Goal: Transaction & Acquisition: Purchase product/service

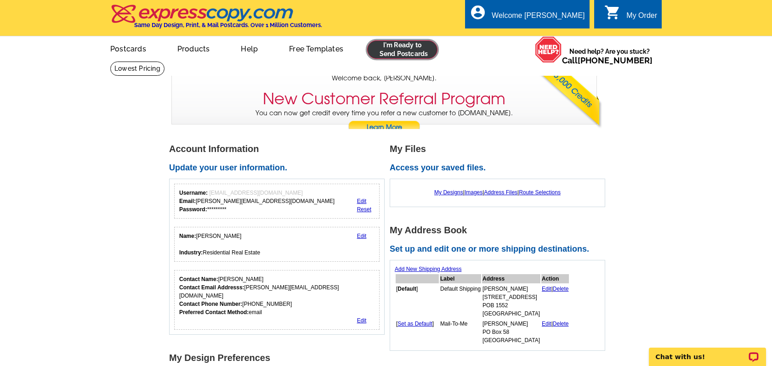
click at [381, 50] on link at bounding box center [402, 49] width 70 height 18
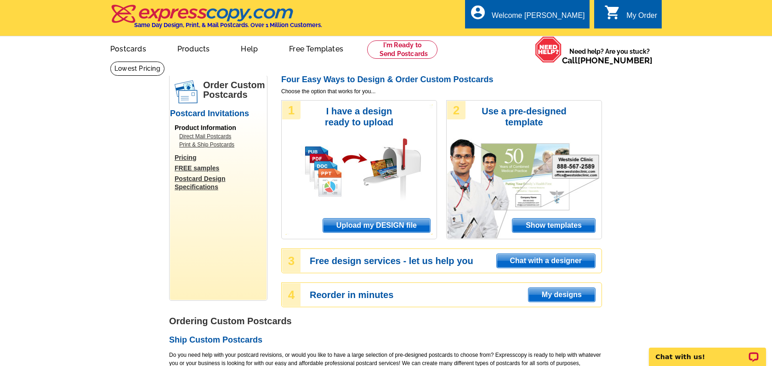
click at [390, 228] on span "Upload my DESIGN file" at bounding box center [376, 226] width 107 height 14
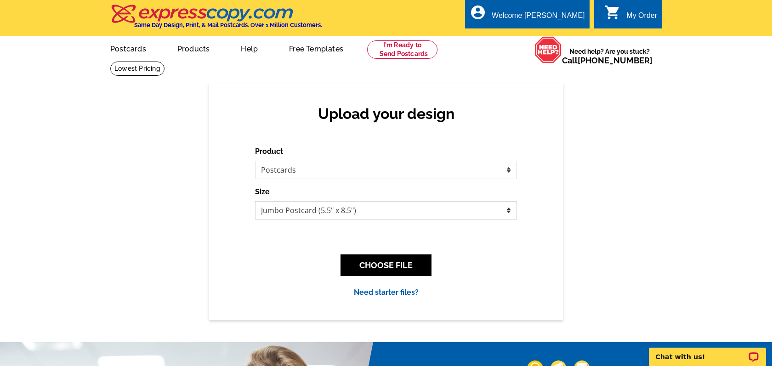
click at [325, 214] on select "Jumbo Postcard (5.5" x 8.5") Regular Postcard (4.25" x 5.6") Panoramic Postcard…" at bounding box center [386, 210] width 262 height 18
select select "1"
click at [255, 201] on select "Jumbo Postcard (5.5" x 8.5") Regular Postcard (4.25" x 5.6") Panoramic Postcard…" at bounding box center [386, 210] width 262 height 18
click at [397, 263] on button "CHOOSE FILE" at bounding box center [385, 265] width 91 height 22
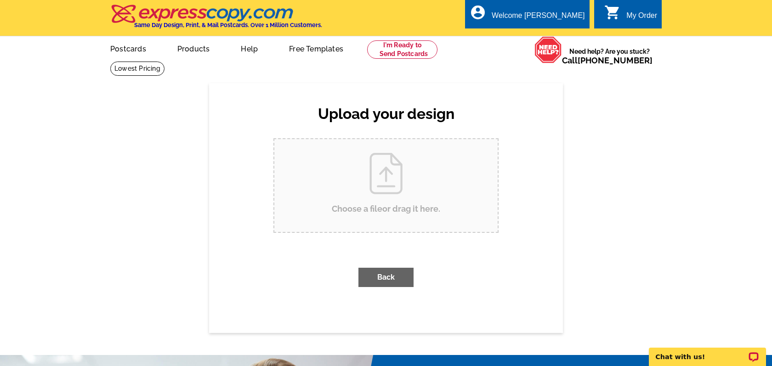
click at [413, 180] on input "Choose a file or drag it here ." at bounding box center [385, 185] width 223 height 93
click at [414, 190] on input "Choose a file or drag it here ." at bounding box center [385, 185] width 223 height 93
type input "C:\fakepath\1549GCR881_sold.pdf"
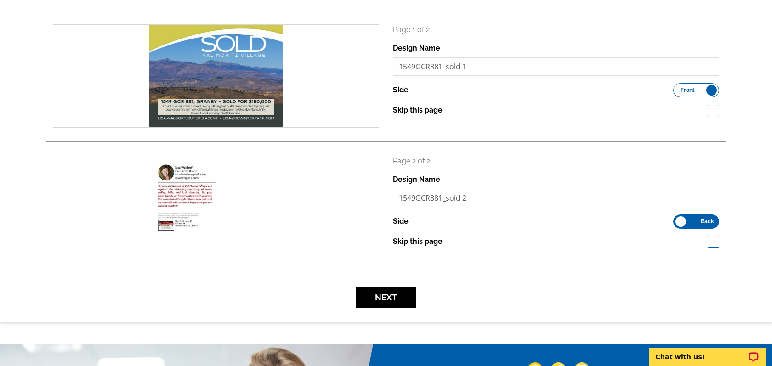
scroll to position [35, 0]
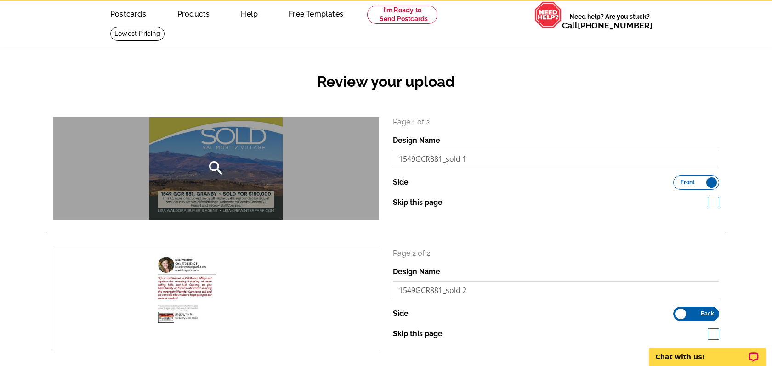
click at [216, 165] on icon "search" at bounding box center [216, 168] width 18 height 18
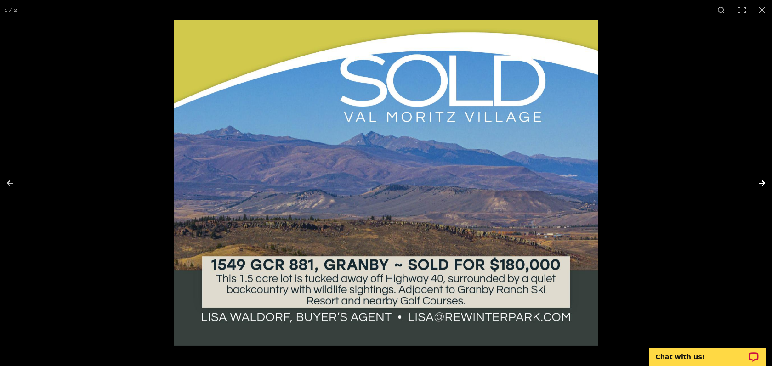
click at [762, 183] on button at bounding box center [755, 183] width 32 height 46
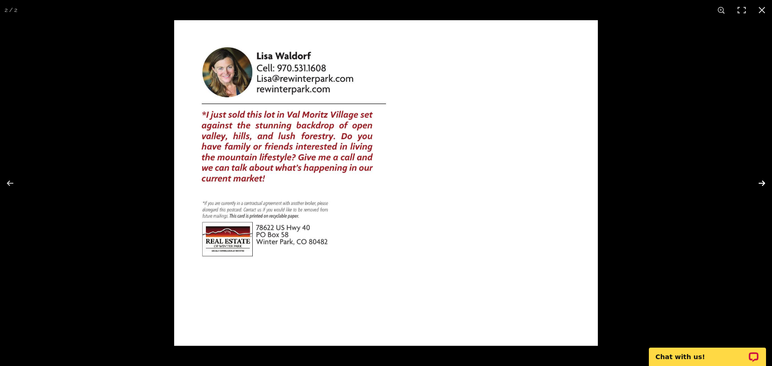
click at [763, 180] on button at bounding box center [755, 183] width 32 height 46
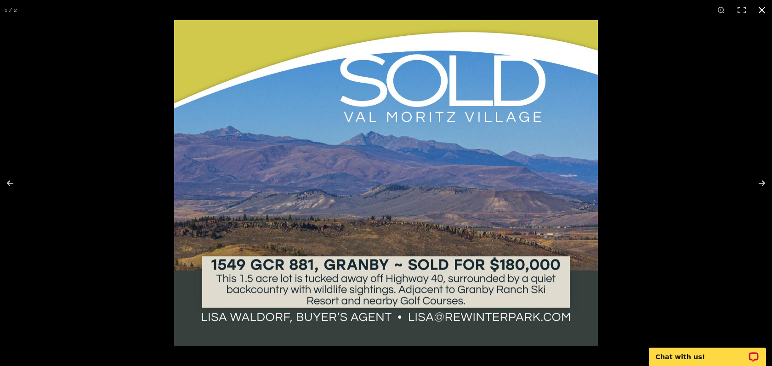
click at [762, 9] on button at bounding box center [761, 10] width 20 height 20
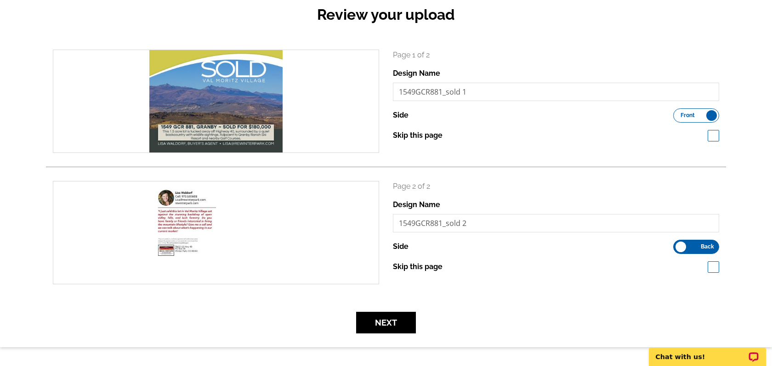
scroll to position [114, 0]
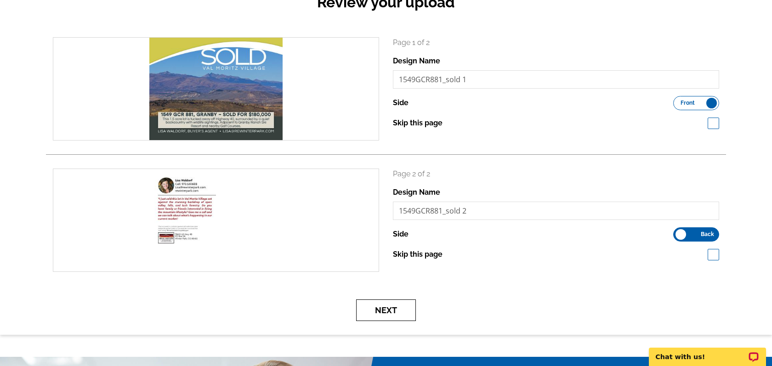
click at [400, 307] on button "Next" at bounding box center [386, 310] width 60 height 22
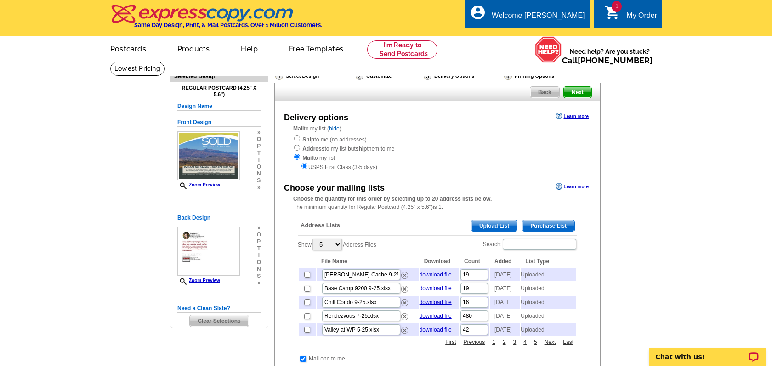
click at [472, 227] on span "Upload List" at bounding box center [493, 225] width 45 height 11
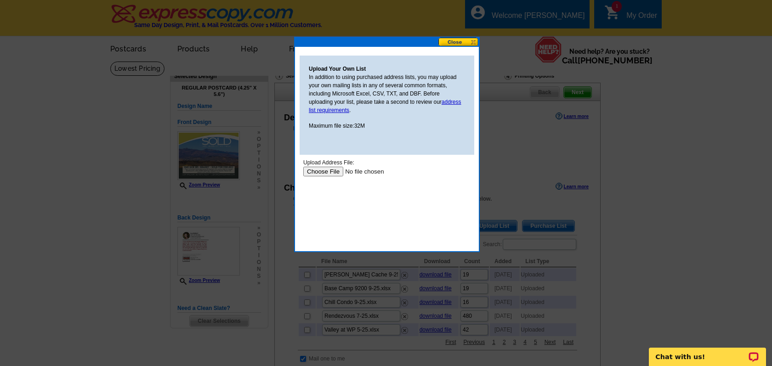
click at [328, 172] on input "file" at bounding box center [361, 172] width 116 height 10
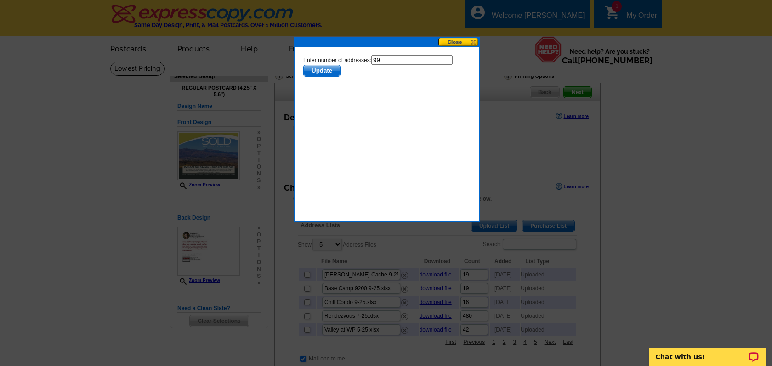
click at [398, 62] on input "99" at bounding box center [411, 60] width 81 height 10
type input "98"
click at [327, 73] on span "Update" at bounding box center [322, 70] width 36 height 11
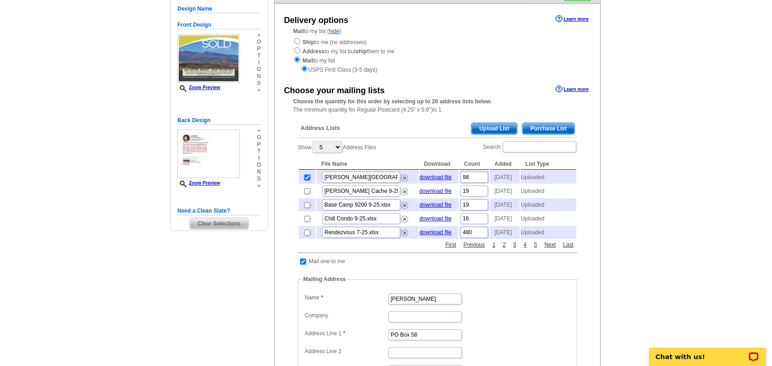
scroll to position [195, 0]
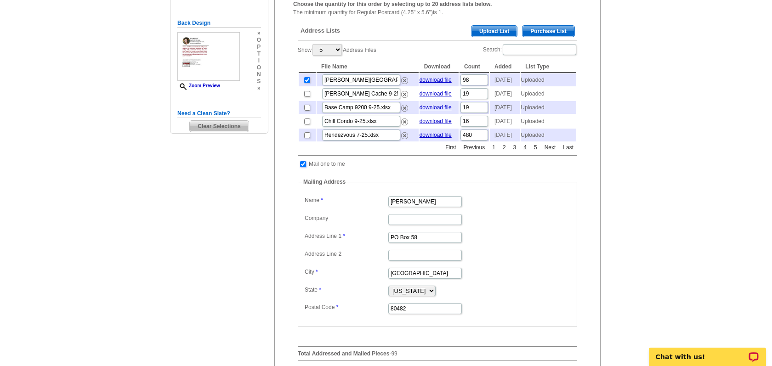
click at [301, 167] on input "checkbox" at bounding box center [303, 164] width 6 height 6
checkbox input "false"
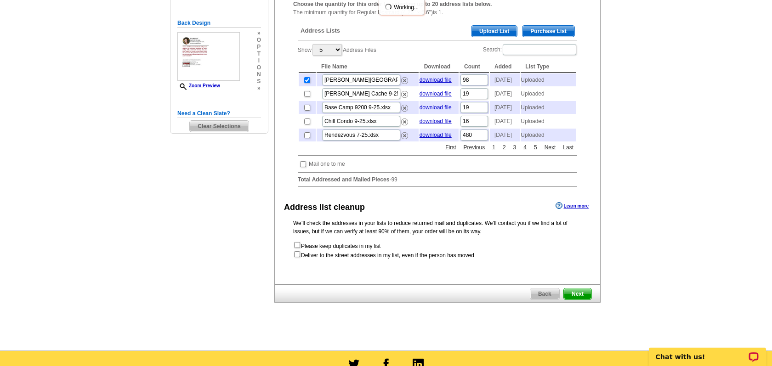
click at [572, 299] on span "Next" at bounding box center [578, 293] width 28 height 11
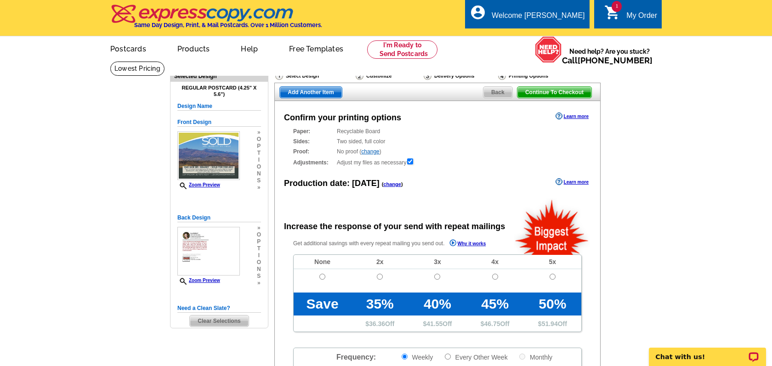
radio input "false"
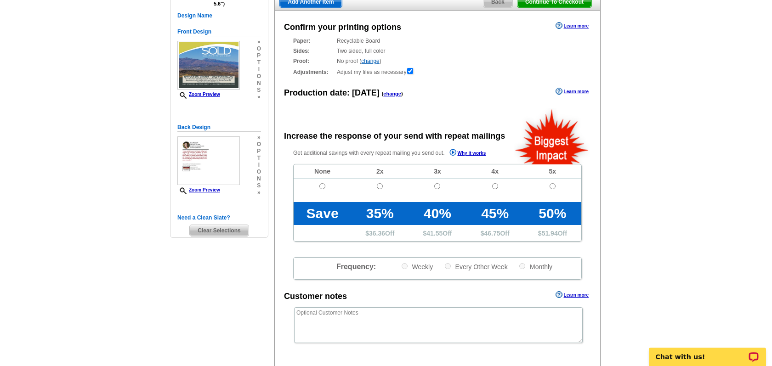
scroll to position [103, 0]
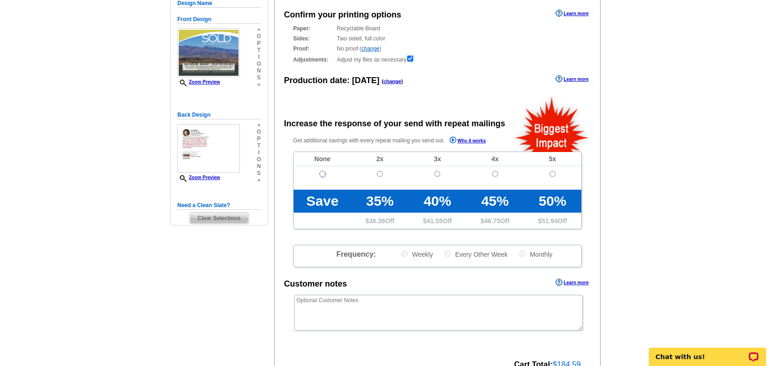
click at [322, 174] on input "radio" at bounding box center [322, 174] width 6 height 6
radio input "true"
click at [378, 326] on textarea at bounding box center [438, 313] width 288 height 36
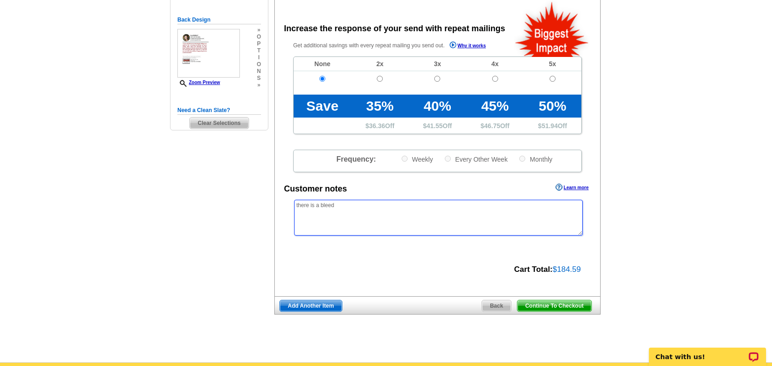
scroll to position [244, 0]
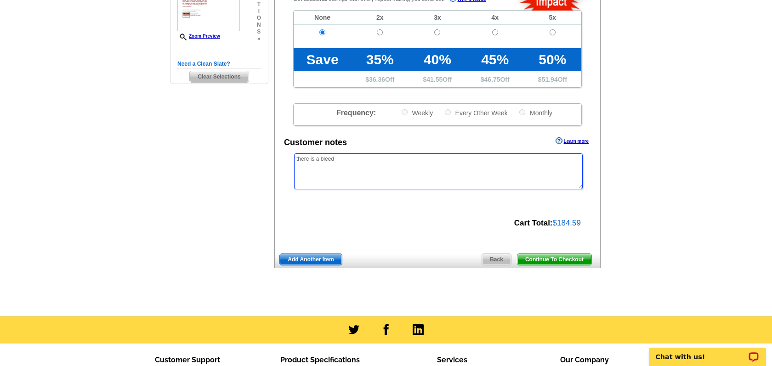
type textarea "there is a bleed"
click at [533, 261] on span "Continue To Checkout" at bounding box center [554, 259] width 74 height 11
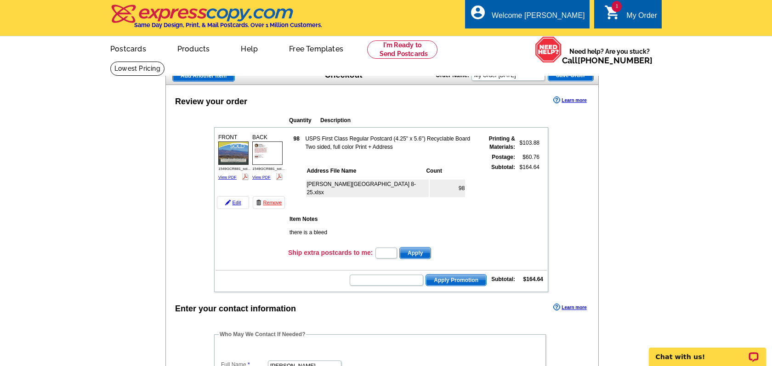
click at [215, 76] on span "Add Another Item" at bounding box center [204, 75] width 62 height 11
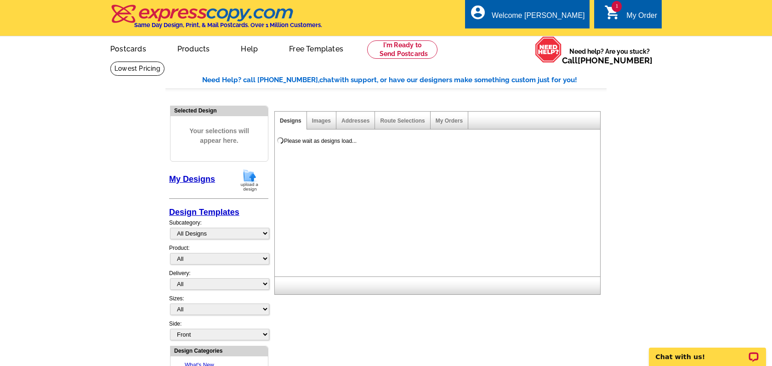
click at [255, 182] on img at bounding box center [249, 180] width 24 height 23
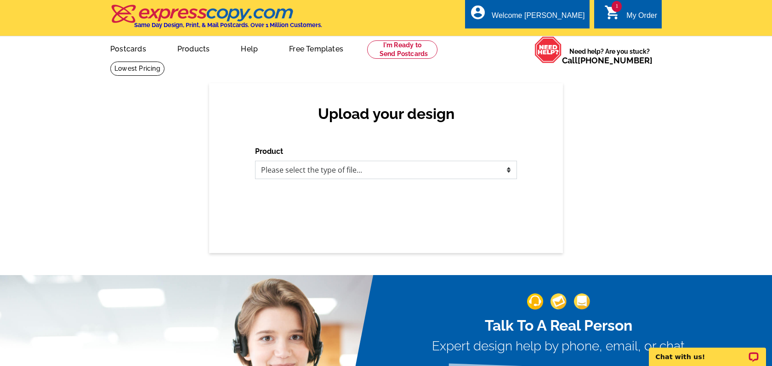
click at [332, 172] on select "Please select the type of file... Postcards Business Cards Letters and flyers G…" at bounding box center [386, 170] width 262 height 18
select select "1"
click at [255, 161] on select "Please select the type of file... Postcards Business Cards Letters and flyers G…" at bounding box center [386, 170] width 262 height 18
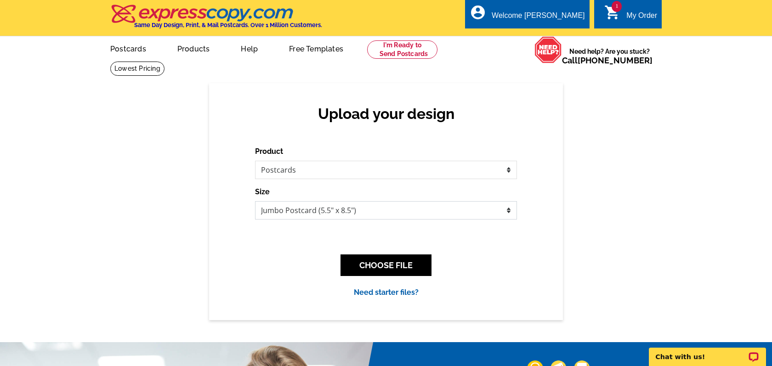
click at [374, 205] on select "Jumbo Postcard (5.5" x 8.5") Regular Postcard (4.25" x 5.6") Panoramic Postcard…" at bounding box center [386, 210] width 262 height 18
select select "1"
click at [255, 201] on select "Jumbo Postcard (5.5" x 8.5") Regular Postcard (4.25" x 5.6") Panoramic Postcard…" at bounding box center [386, 210] width 262 height 18
click at [362, 266] on button "CHOOSE FILE" at bounding box center [385, 265] width 91 height 22
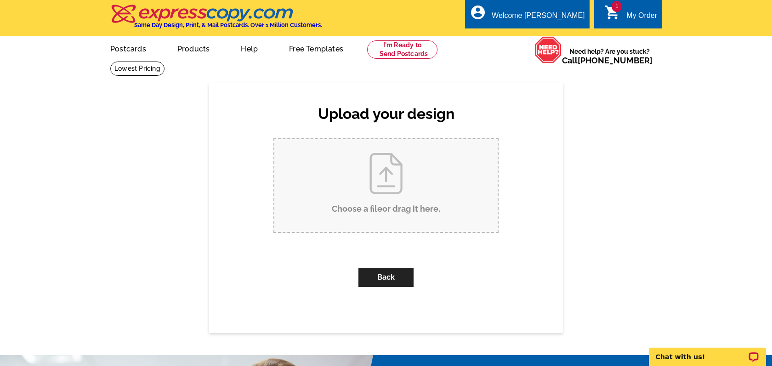
click at [386, 186] on input "Choose a file or drag it here ." at bounding box center [385, 185] width 223 height 93
type input "C:\fakepath\FPC4-31_listed.pdf"
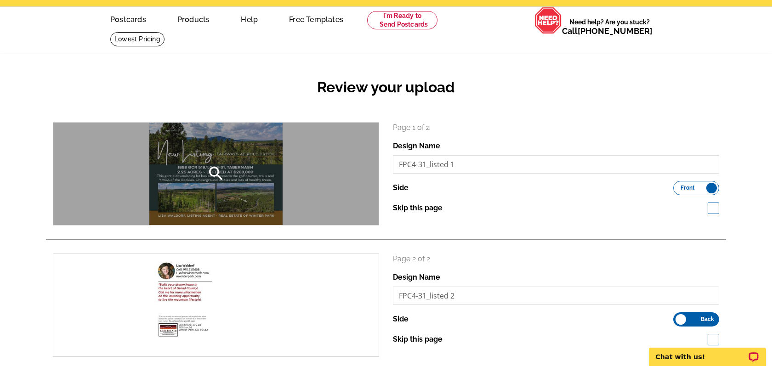
scroll to position [30, 0]
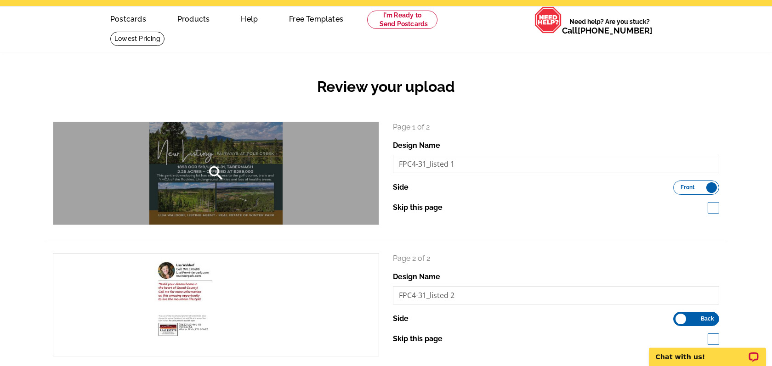
click at [214, 179] on icon "search" at bounding box center [216, 173] width 18 height 18
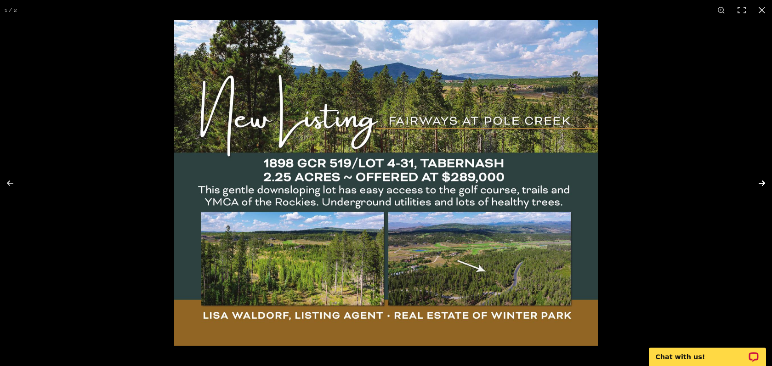
click at [761, 183] on button at bounding box center [755, 183] width 32 height 46
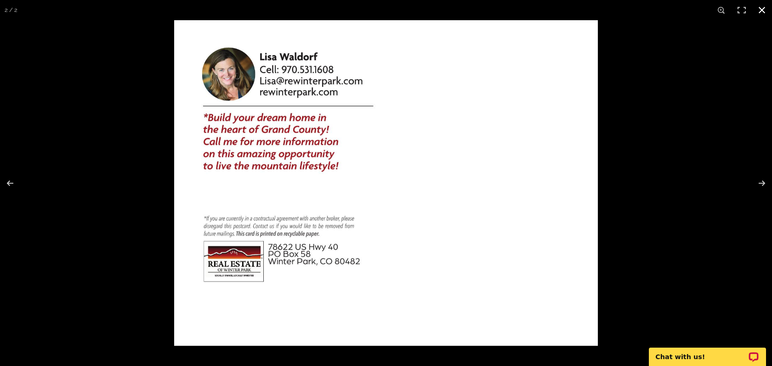
click at [763, 10] on button at bounding box center [761, 10] width 20 height 20
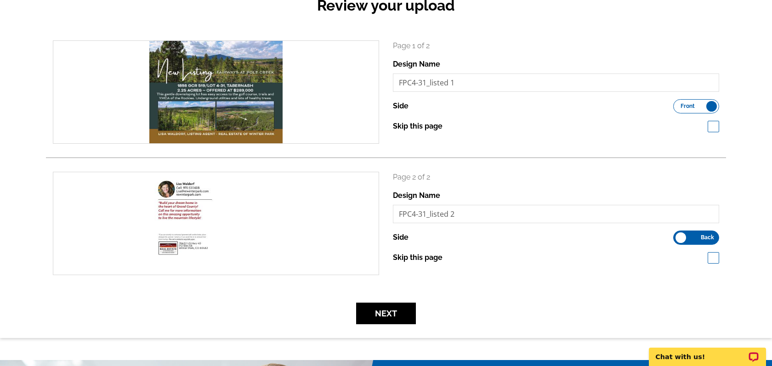
scroll to position [115, 0]
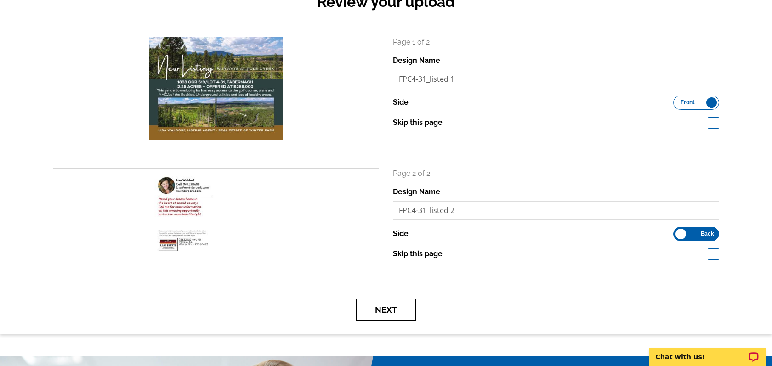
click at [406, 305] on button "Next" at bounding box center [386, 310] width 60 height 22
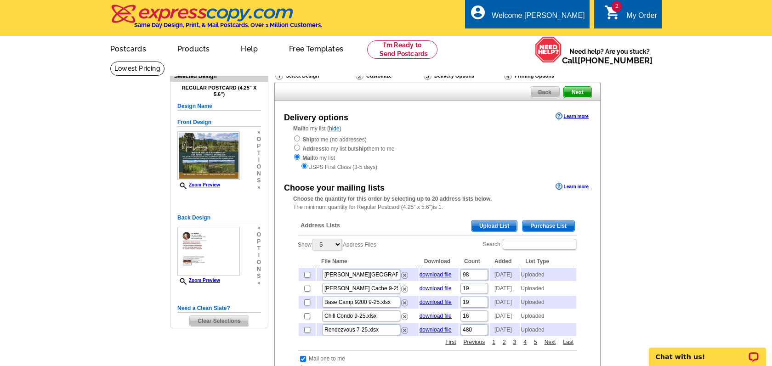
click at [487, 229] on span "Upload List" at bounding box center [493, 225] width 45 height 11
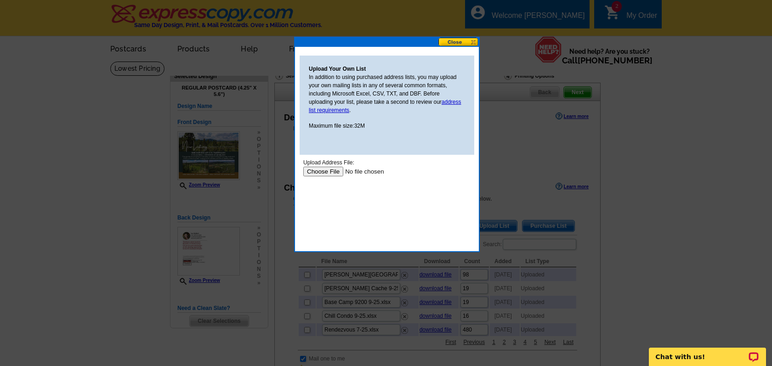
click at [321, 170] on input "file" at bounding box center [361, 172] width 116 height 10
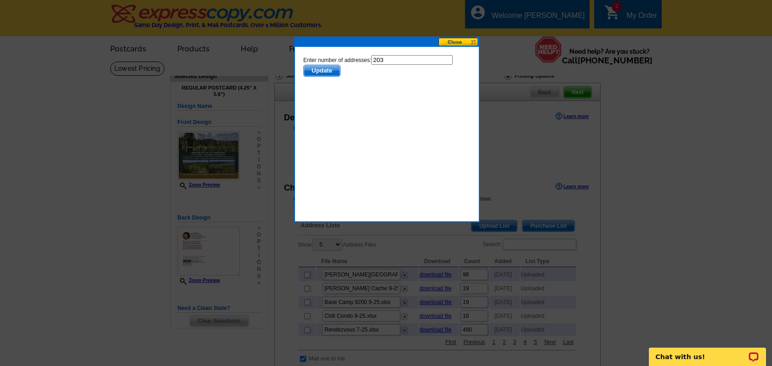
click at [408, 61] on input "203" at bounding box center [411, 60] width 81 height 10
type input "202"
click at [327, 71] on span "Update" at bounding box center [322, 70] width 36 height 11
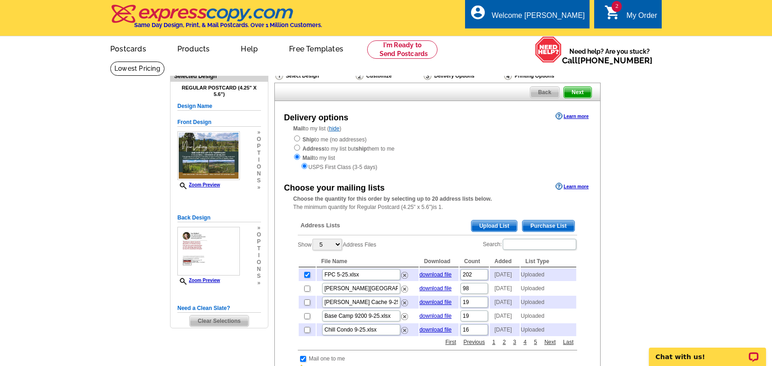
click at [495, 224] on span "Upload List" at bounding box center [493, 225] width 45 height 11
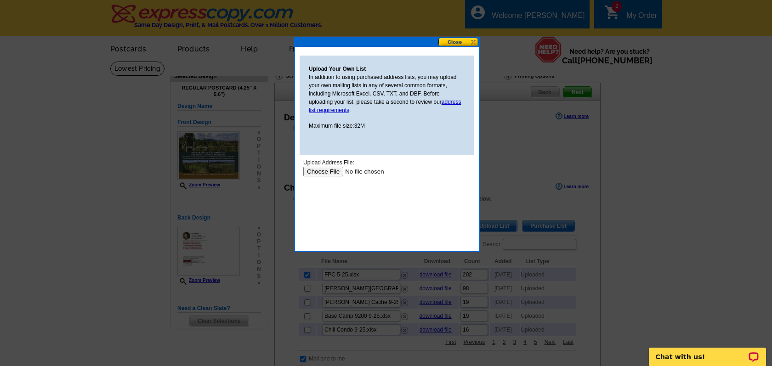
click at [327, 169] on input "file" at bounding box center [361, 172] width 116 height 10
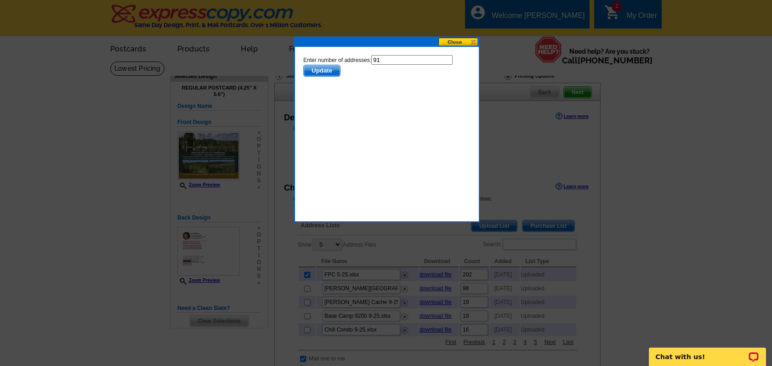
click at [401, 62] on input "91" at bounding box center [411, 60] width 81 height 10
type input "90"
click at [331, 72] on span "Update" at bounding box center [322, 70] width 36 height 11
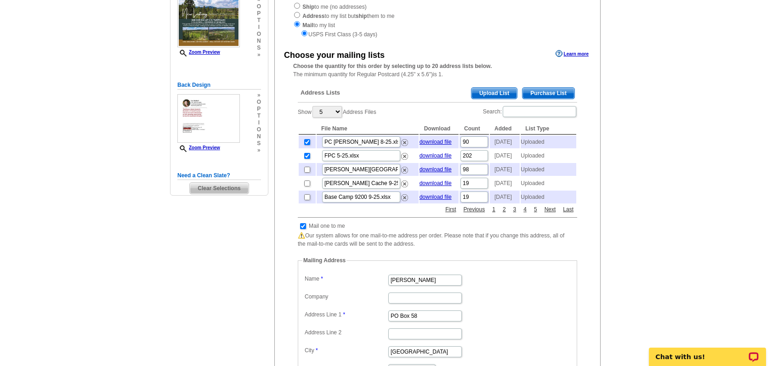
scroll to position [194, 0]
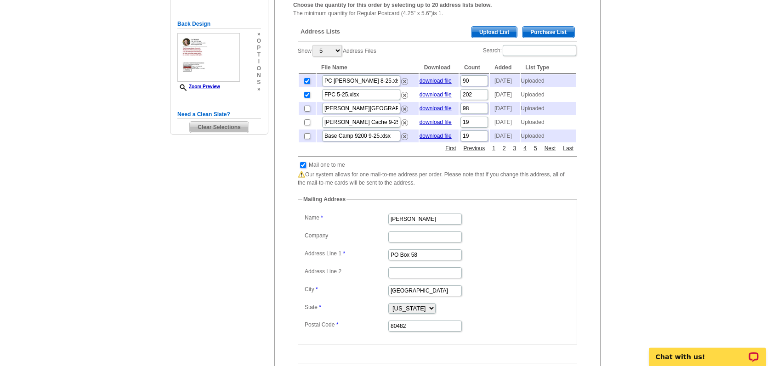
click at [302, 168] on input "checkbox" at bounding box center [303, 165] width 6 height 6
checkbox input "false"
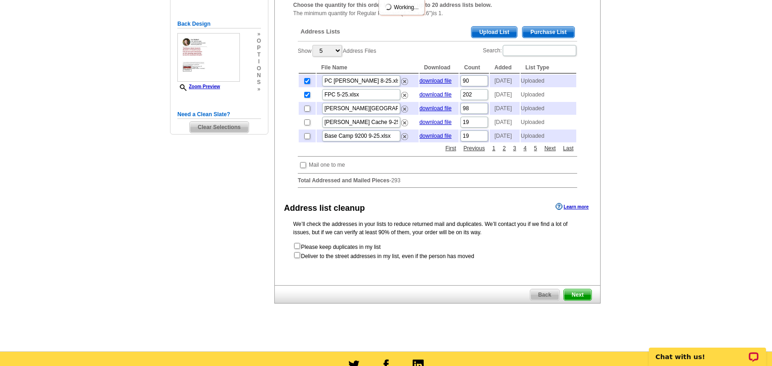
click at [573, 300] on span "Next" at bounding box center [578, 294] width 28 height 11
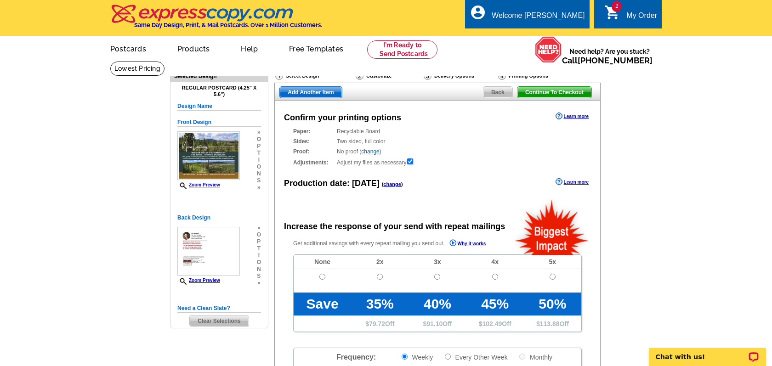
radio input "false"
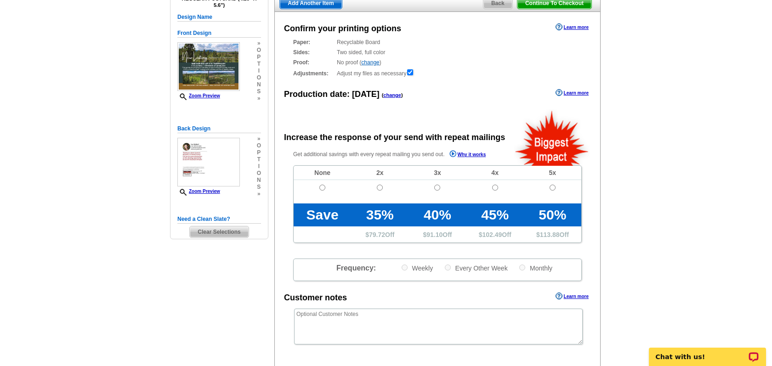
scroll to position [117, 0]
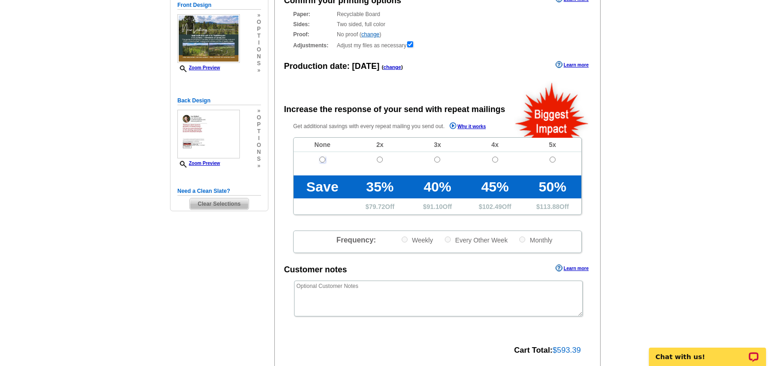
click at [323, 160] on input "radio" at bounding box center [322, 160] width 6 height 6
radio input "true"
click at [359, 289] on textarea at bounding box center [438, 299] width 288 height 36
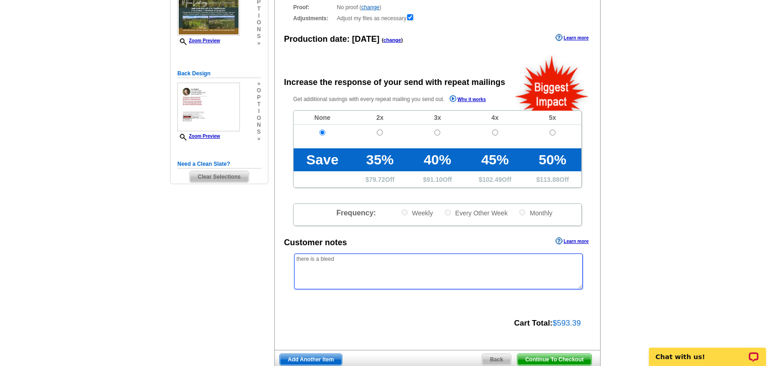
scroll to position [192, 0]
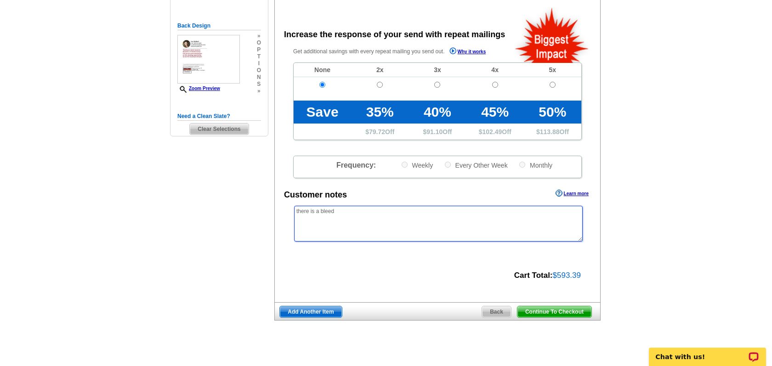
type textarea "there is a bleed"
click at [561, 314] on span "Continue To Checkout" at bounding box center [554, 311] width 74 height 11
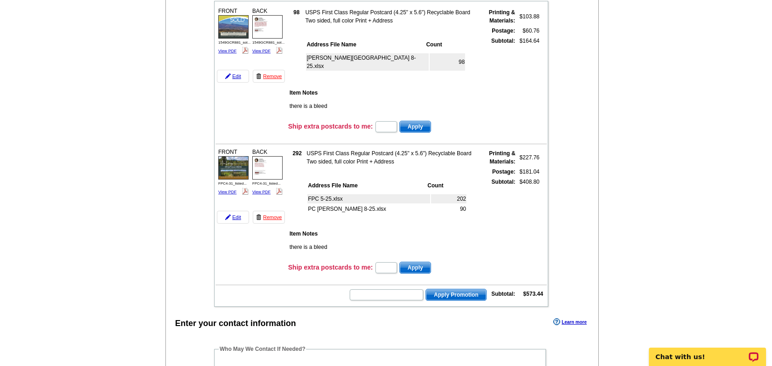
scroll to position [214, 0]
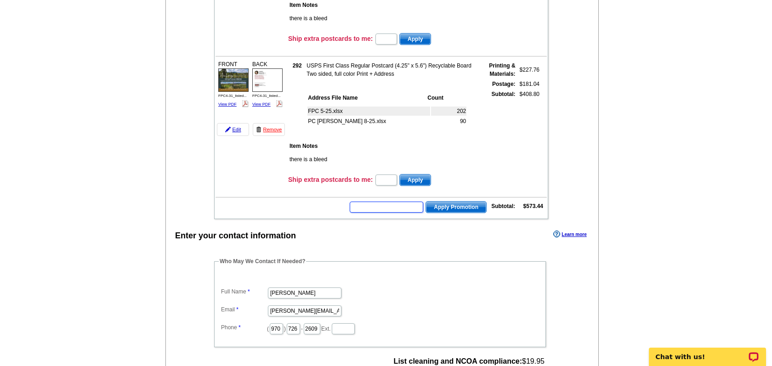
click at [382, 208] on input "text" at bounding box center [385, 207] width 73 height 11
paste input "GROW0825"
type input "GROW0825"
click at [443, 209] on span "Apply Promotion" at bounding box center [456, 207] width 60 height 11
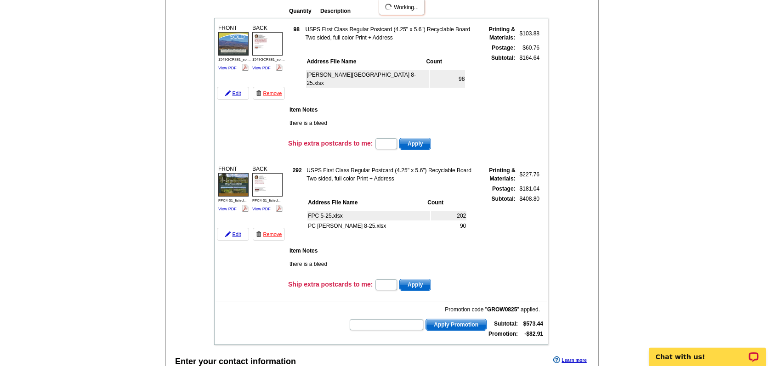
scroll to position [0, 0]
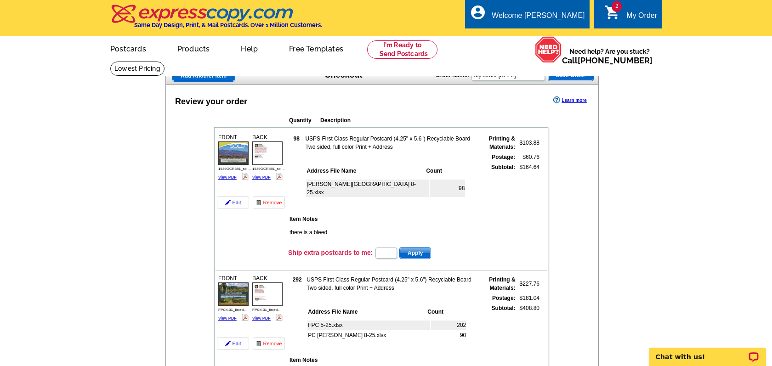
click at [227, 152] on img at bounding box center [233, 152] width 30 height 23
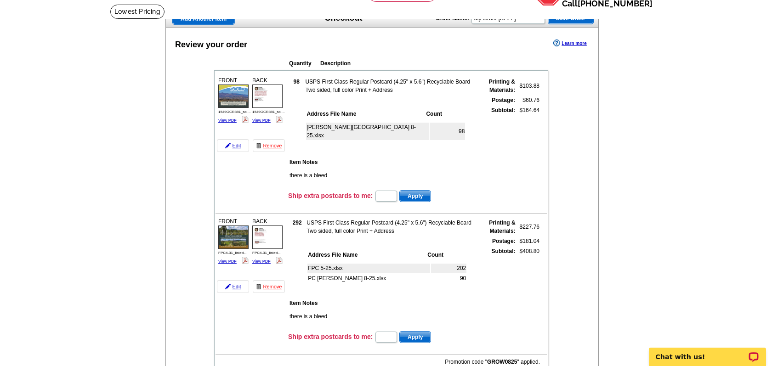
scroll to position [59, 0]
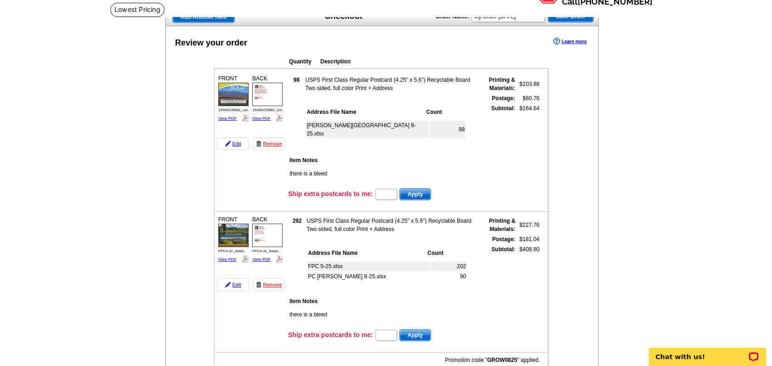
click at [258, 98] on img at bounding box center [267, 94] width 30 height 23
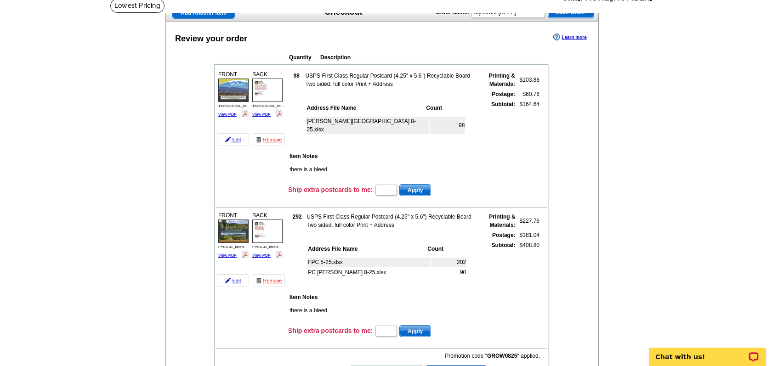
click at [228, 235] on img at bounding box center [233, 231] width 30 height 23
click at [275, 230] on img at bounding box center [267, 231] width 30 height 23
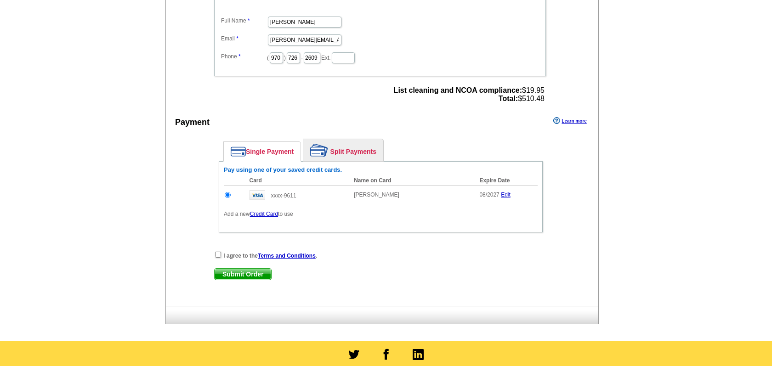
scroll to position [519, 0]
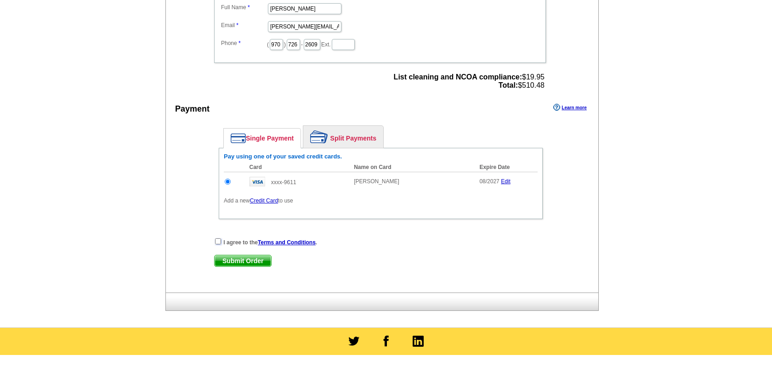
click at [217, 243] on input "checkbox" at bounding box center [218, 241] width 6 height 6
checkbox input "true"
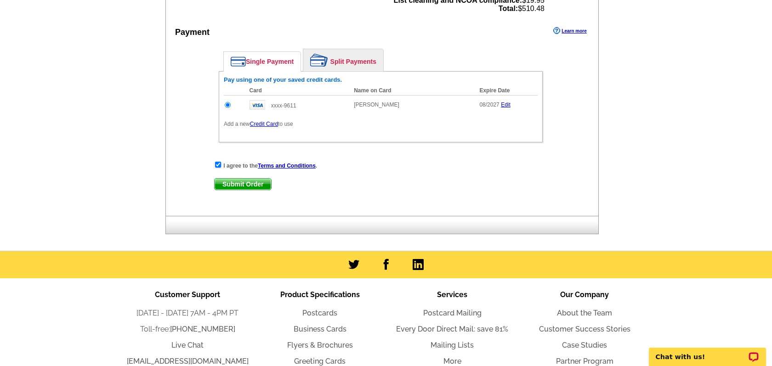
scroll to position [609, 0]
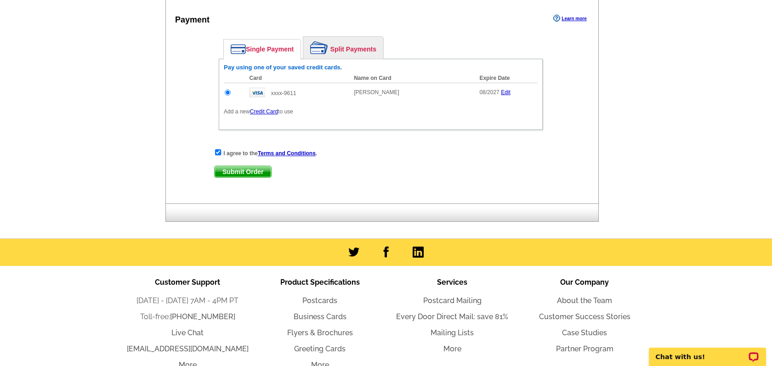
click at [243, 173] on span "Submit Order" at bounding box center [242, 171] width 56 height 11
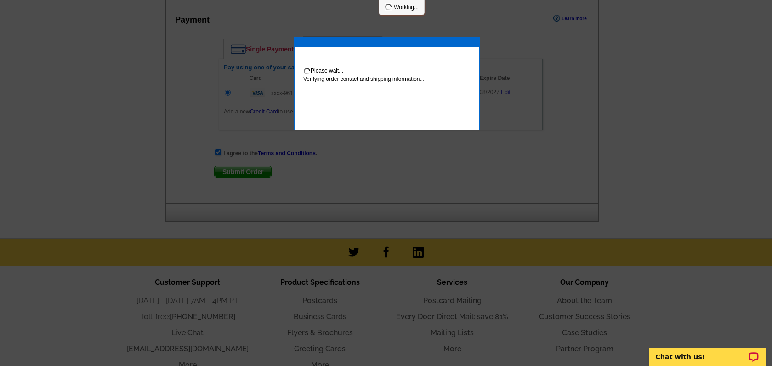
scroll to position [655, 0]
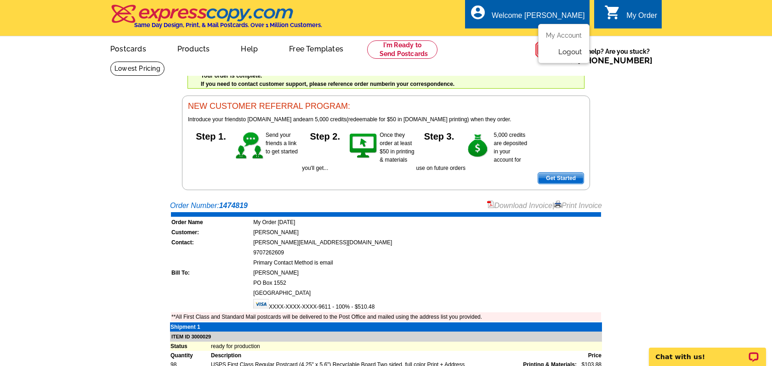
click at [562, 54] on link "Logout" at bounding box center [569, 52] width 23 height 8
